Goal: Task Accomplishment & Management: Complete application form

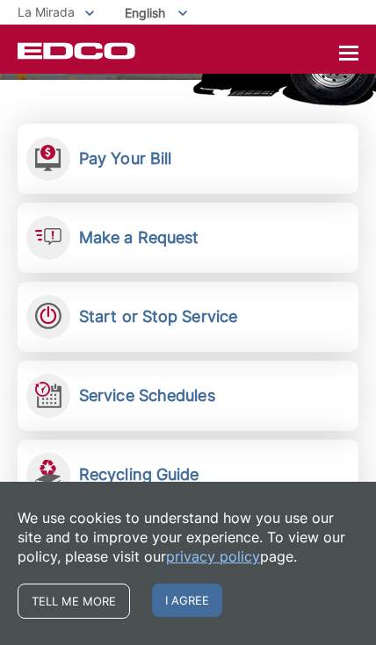
scroll to position [292, 0]
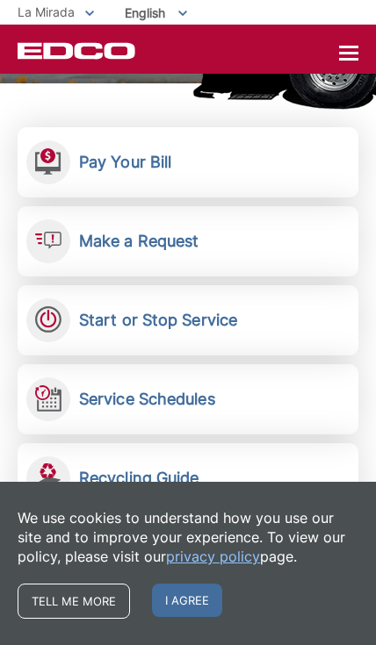
click at [183, 242] on h2 "Make a Request" at bounding box center [138, 241] width 119 height 19
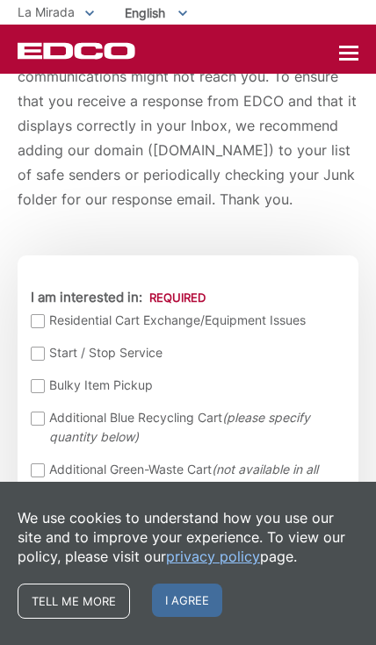
scroll to position [372, 0]
click at [34, 394] on div at bounding box center [38, 387] width 14 height 14
click at [0, 0] on input "Bulky Item Pickup" at bounding box center [0, 0] width 0 height 0
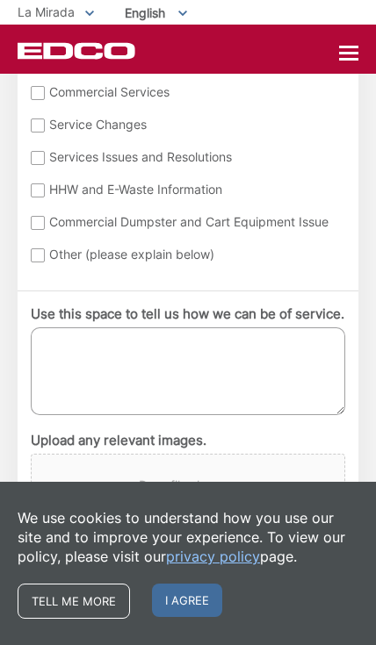
scroll to position [1066, 0]
click at [148, 371] on textarea "Use this space to tell us how we can be of service." at bounding box center [188, 371] width 314 height 88
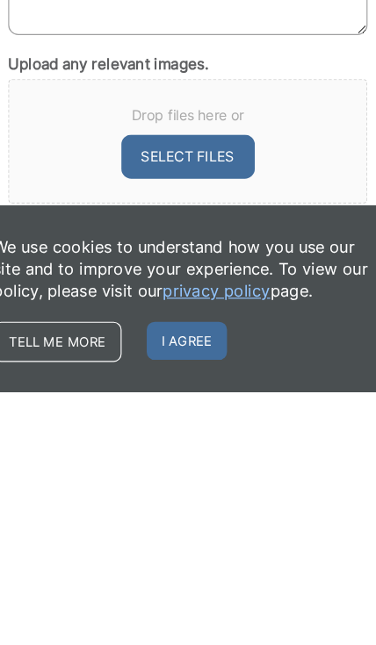
scroll to position [1148, 0]
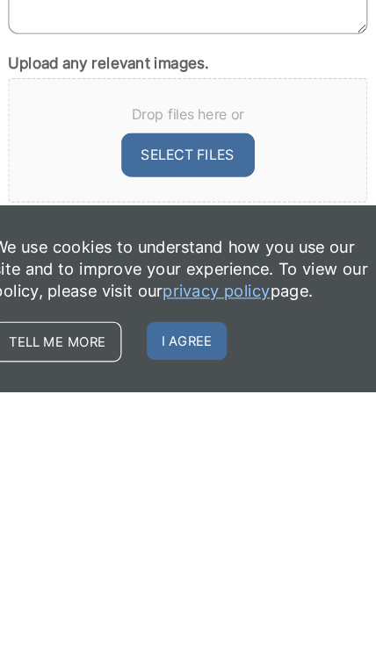
type textarea "1 queen size mattress 1 rolled up area rug"
click at [182, 584] on span "I agree" at bounding box center [187, 600] width 70 height 33
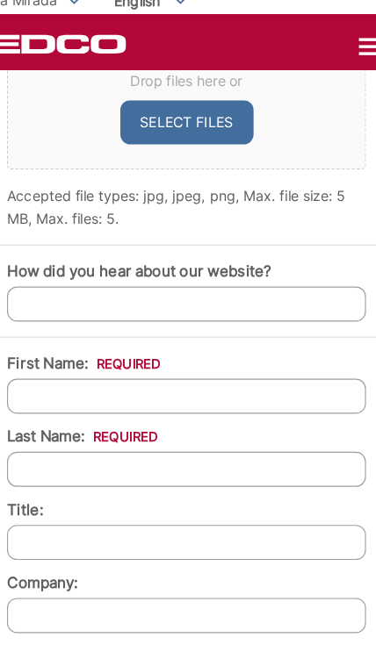
scroll to position [1497, 0]
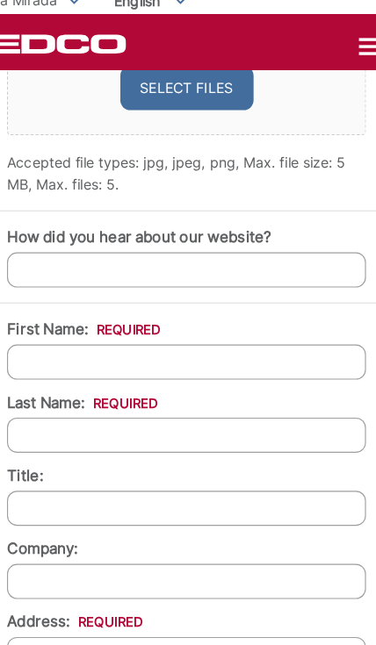
click at [195, 259] on input "How did you hear about our website?" at bounding box center [188, 249] width 314 height 31
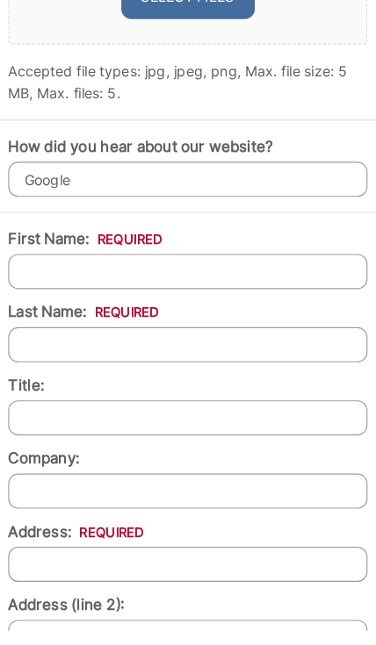
type input "Google"
click at [168, 315] on input "First Name: *" at bounding box center [188, 330] width 314 height 31
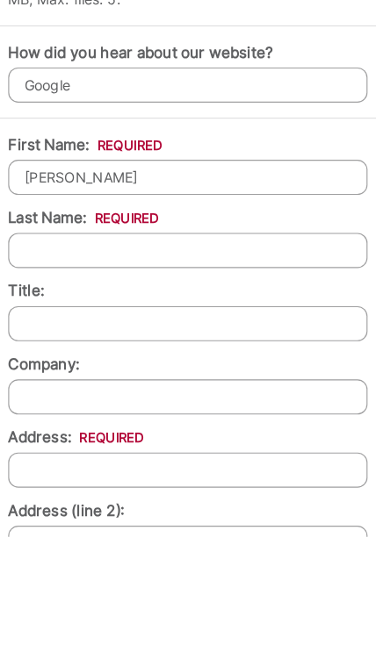
type input "Norma"
click at [169, 379] on input "Last Name: *" at bounding box center [188, 394] width 314 height 31
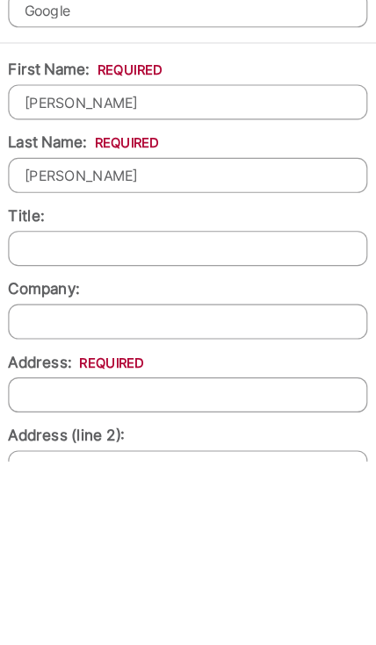
type input "Ferrer"
click at [163, 507] on input "Company:" at bounding box center [188, 522] width 314 height 31
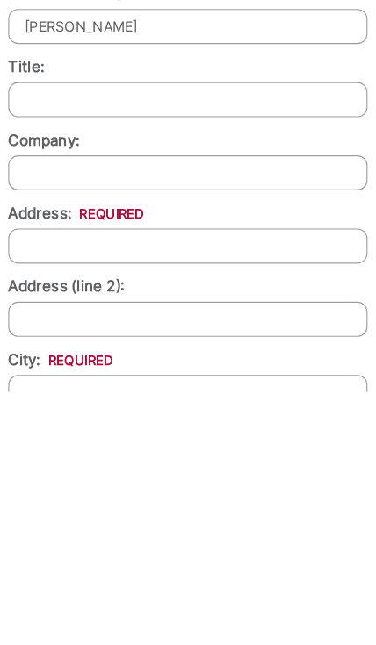
click at [183, 502] on input "Address: *" at bounding box center [188, 517] width 314 height 31
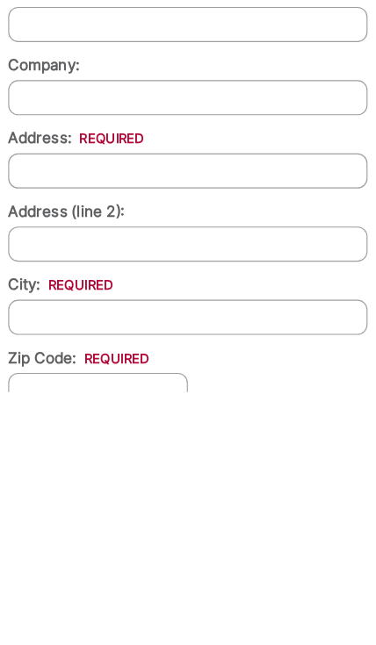
type input "12823 Woodridge Ave"
type input "La Mirada"
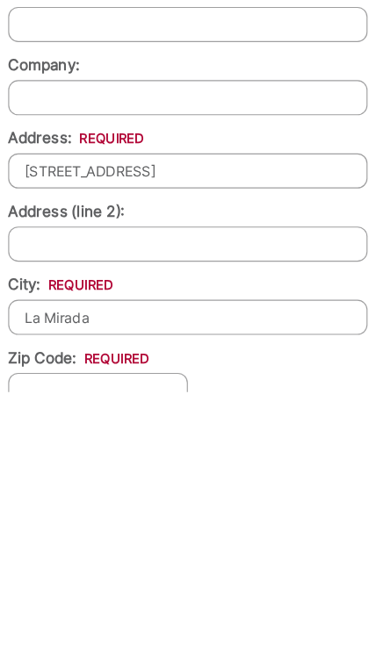
type input "90638"
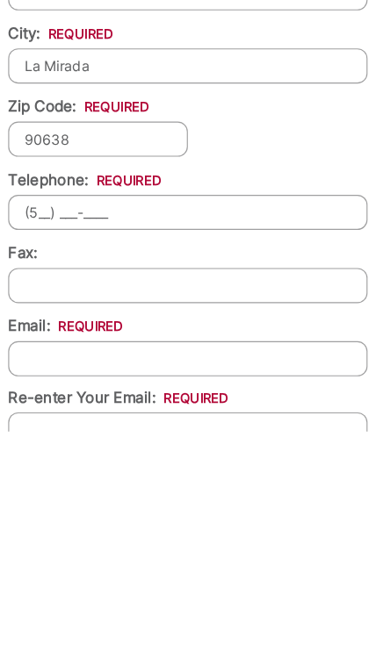
scroll to position [1886, 0]
type input "(562) 307-4413"
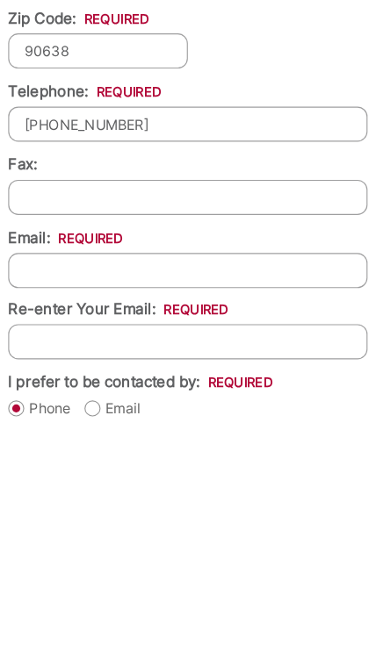
click at [191, 489] on input "Email *" at bounding box center [188, 504] width 314 height 31
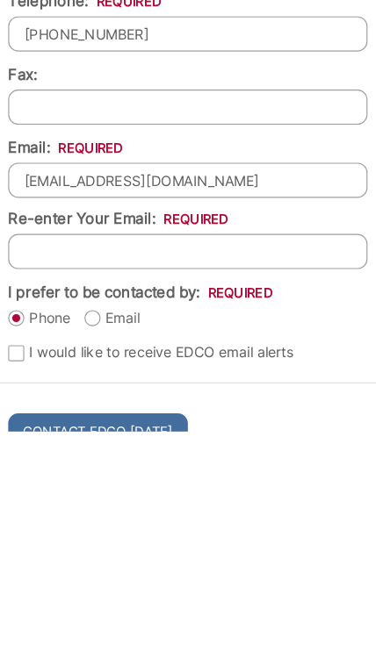
type input "pnaferrer@gmail.com"
click at [232, 472] on input "Re-enter Your Email:" at bounding box center [188, 487] width 314 height 31
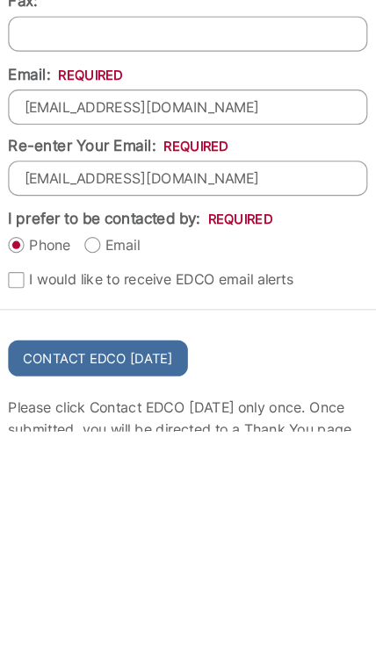
type input "pnaferrer@gmail.com"
click at [97, 473] on label "Email" at bounding box center [121, 482] width 48 height 18
radio input "true"
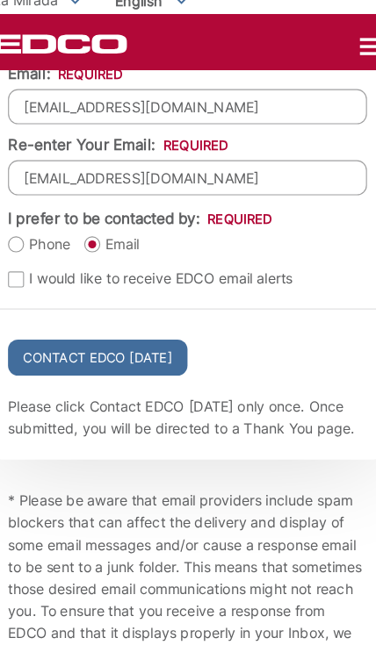
click at [115, 341] on input "Contact EDCO Today" at bounding box center [109, 326] width 157 height 32
